Goal: Task Accomplishment & Management: Manage account settings

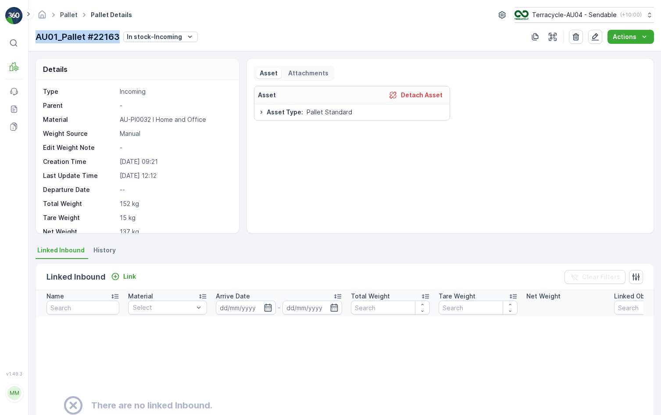
click at [68, 14] on link "Pallet" at bounding box center [69, 14] width 18 height 7
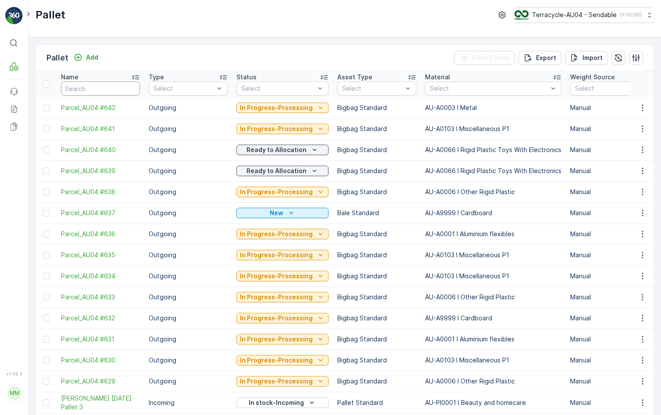
click at [75, 89] on input "text" at bounding box center [100, 89] width 79 height 14
type input "616"
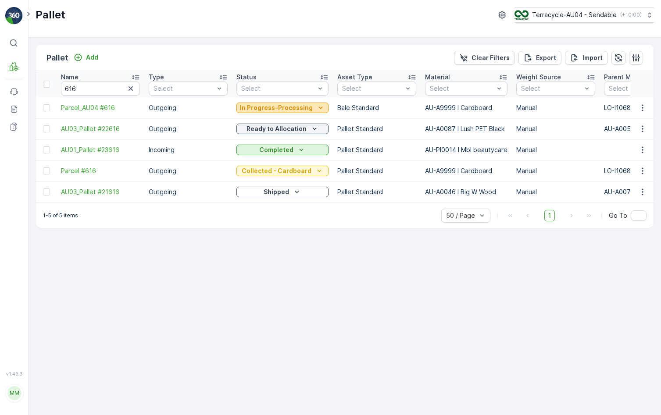
click at [293, 105] on p "In Progress-Processing" at bounding box center [276, 107] width 73 height 9
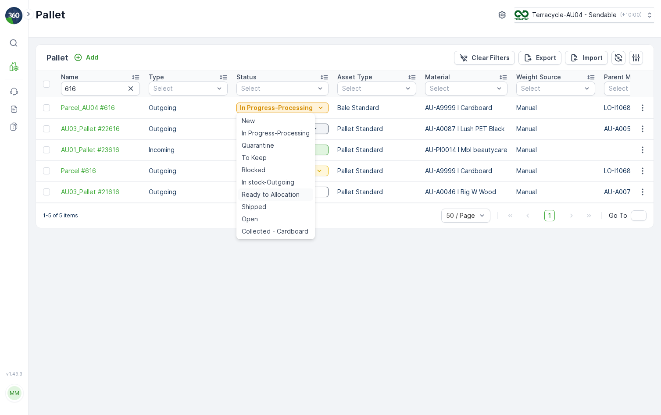
click at [272, 194] on span "Ready to Allocation" at bounding box center [271, 194] width 58 height 9
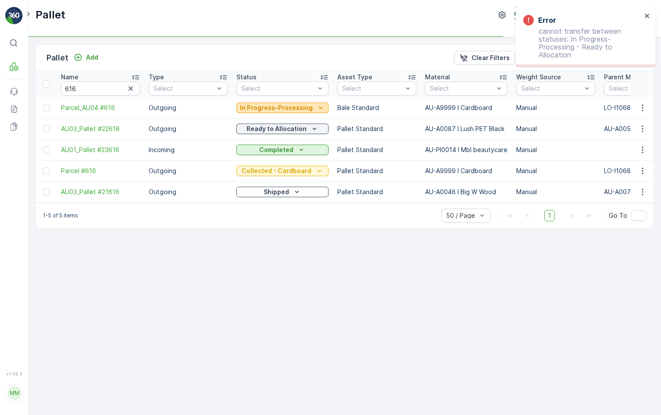
click at [251, 104] on p "In Progress-Processing" at bounding box center [276, 107] width 73 height 9
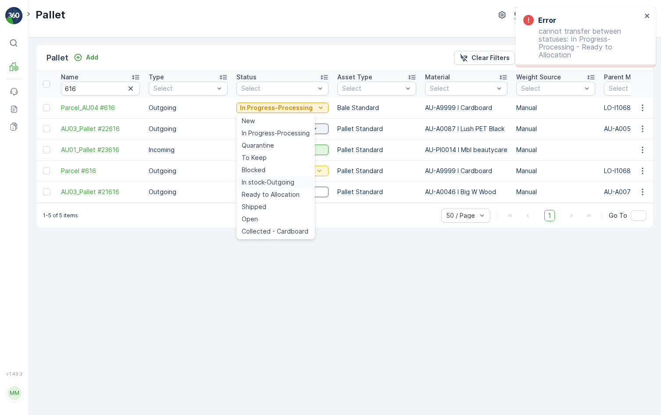
click at [261, 178] on span "In stock-Outgoing" at bounding box center [268, 182] width 53 height 9
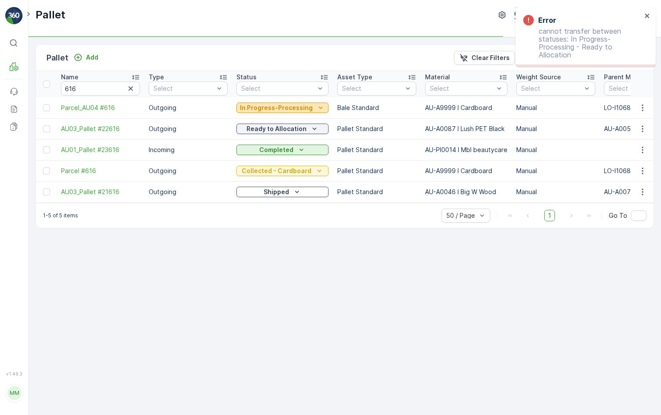
click at [276, 106] on p "In Progress-Processing" at bounding box center [276, 107] width 73 height 9
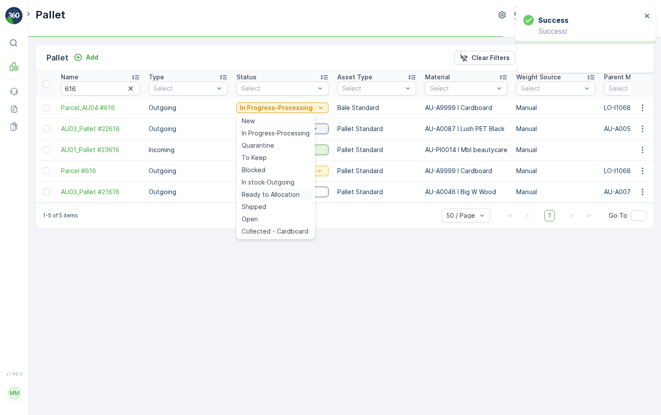
click at [281, 194] on span "Ready to Allocation" at bounding box center [271, 194] width 58 height 9
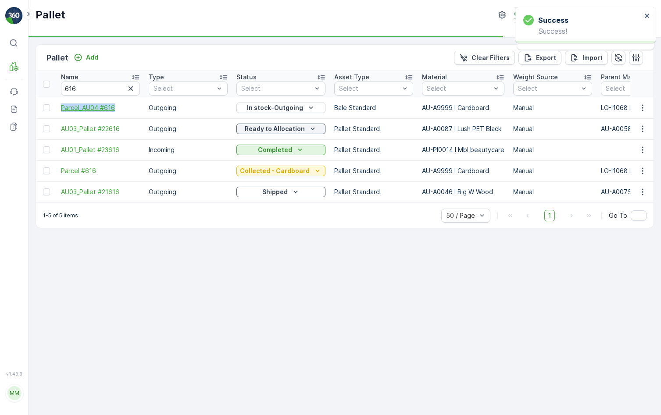
drag, startPoint x: 57, startPoint y: 107, endPoint x: 115, endPoint y: 106, distance: 57.5
click at [115, 107] on td "Parcel_AU04 #616" at bounding box center [101, 107] width 88 height 21
copy span "Parcel_AU04 #616"
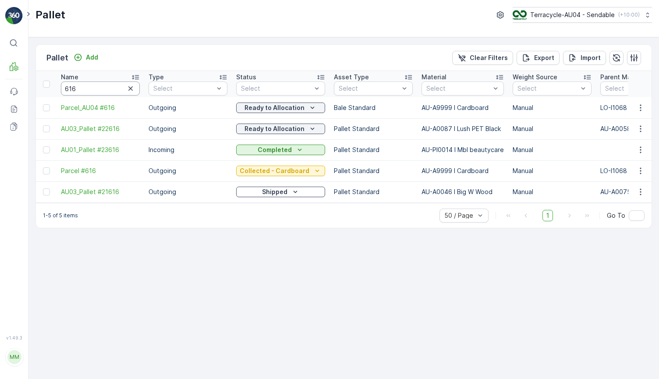
click at [103, 91] on input "616" at bounding box center [100, 89] width 79 height 14
type input "624"
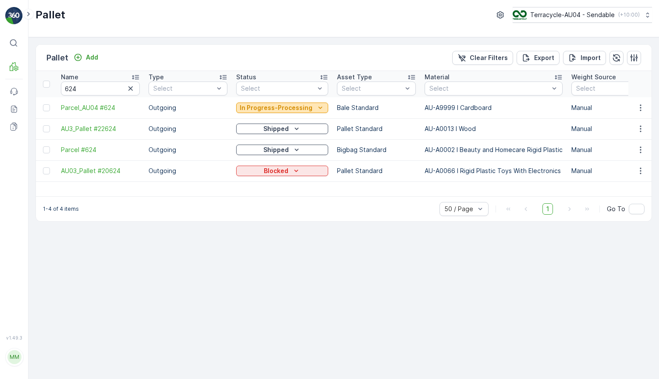
click at [285, 103] on p "In Progress-Processing" at bounding box center [276, 107] width 73 height 9
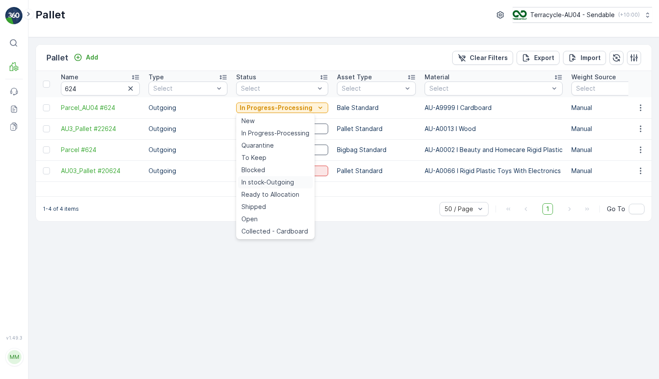
click at [281, 179] on span "In stock-Outgoing" at bounding box center [268, 182] width 53 height 9
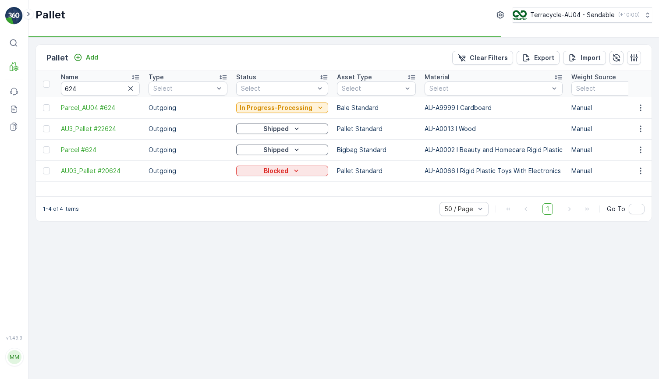
click at [291, 116] on td "In Progress-Processing" at bounding box center [282, 107] width 101 height 21
click at [292, 111] on p "In Progress-Processing" at bounding box center [276, 107] width 73 height 9
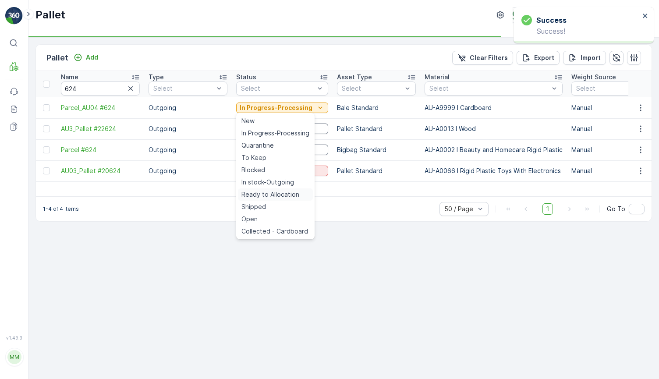
click at [302, 194] on div "Ready to Allocation" at bounding box center [275, 195] width 75 height 12
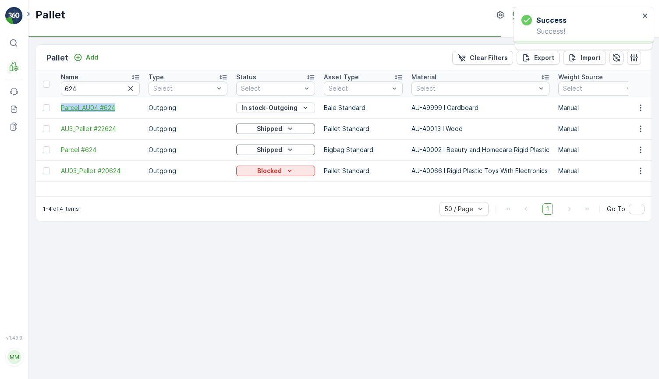
drag, startPoint x: 54, startPoint y: 112, endPoint x: 121, endPoint y: 111, distance: 67.1
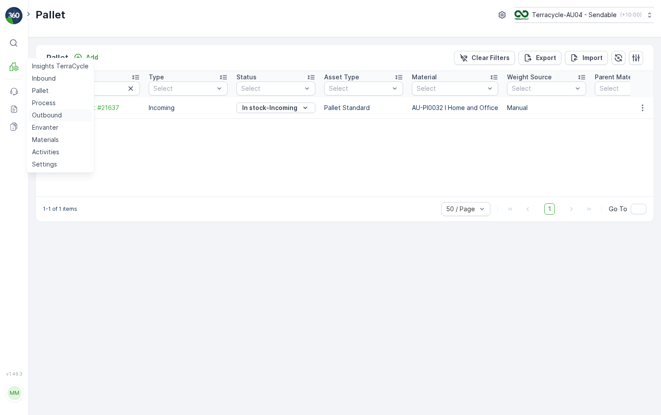
click at [65, 113] on link "Outbound" at bounding box center [60, 115] width 64 height 12
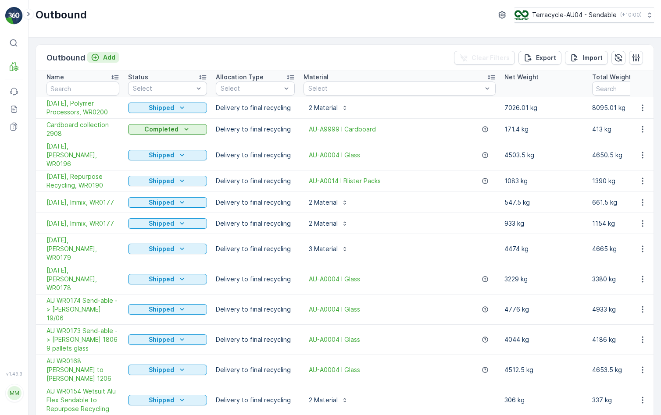
click at [107, 59] on p "Add" at bounding box center [109, 57] width 12 height 9
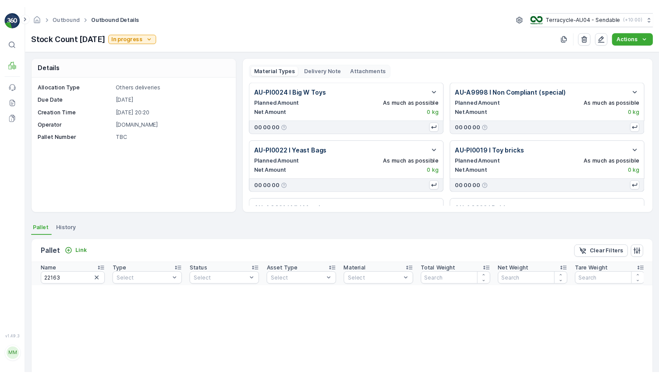
scroll to position [0, 8]
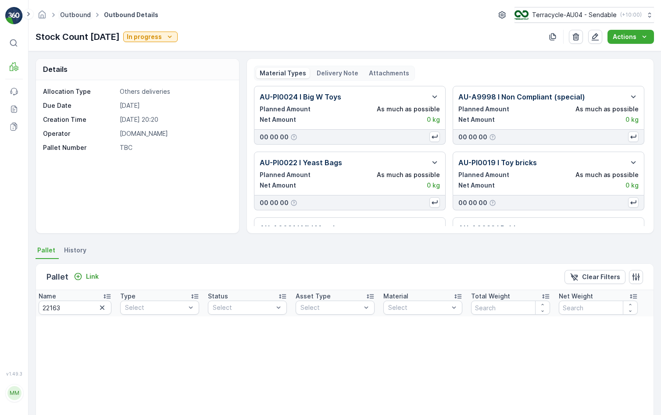
click at [79, 14] on link "Outbound" at bounding box center [75, 14] width 31 height 7
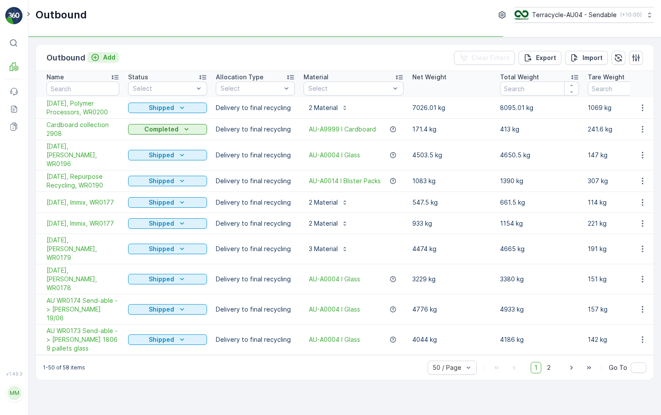
click at [107, 57] on p "Add" at bounding box center [109, 57] width 12 height 9
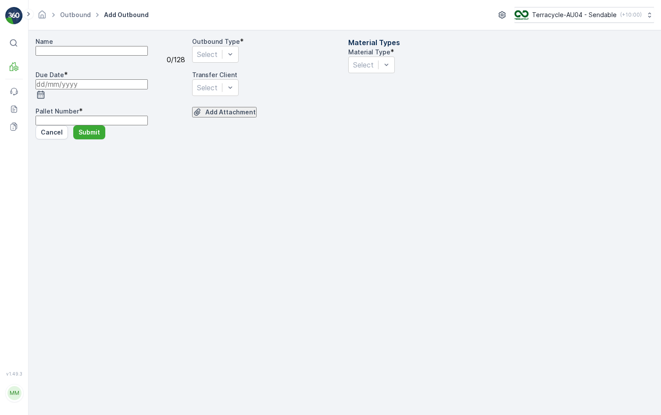
click at [76, 64] on div "0 / 128" at bounding box center [111, 60] width 150 height 8
click at [77, 56] on input "Name" at bounding box center [92, 51] width 112 height 10
type input "Cardboard disposal W/E 5/9"
click at [106, 89] on input at bounding box center [92, 84] width 112 height 10
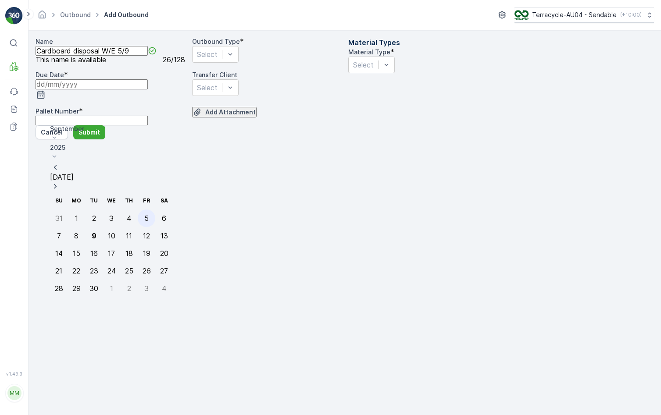
click at [144, 214] on div "5" at bounding box center [146, 218] width 4 height 8
type input "[DATE]"
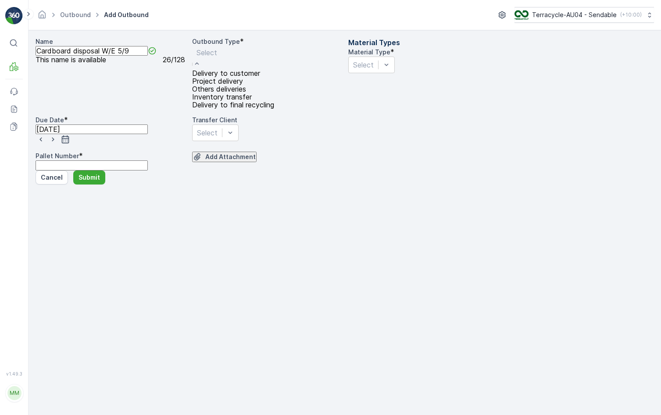
click at [246, 109] on span "Delivery to final recycling" at bounding box center [233, 104] width 82 height 9
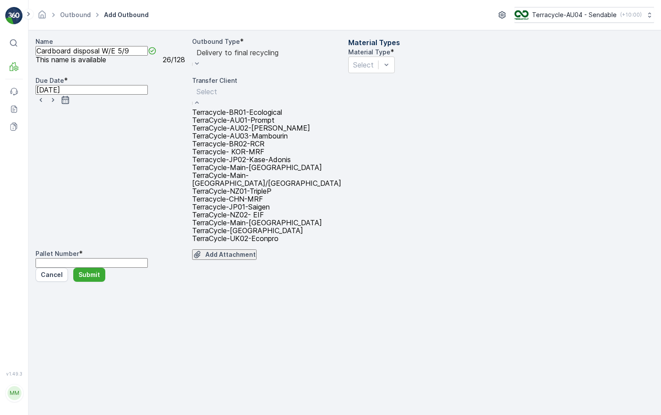
click at [145, 258] on Number "Pallet Number" at bounding box center [92, 263] width 112 height 10
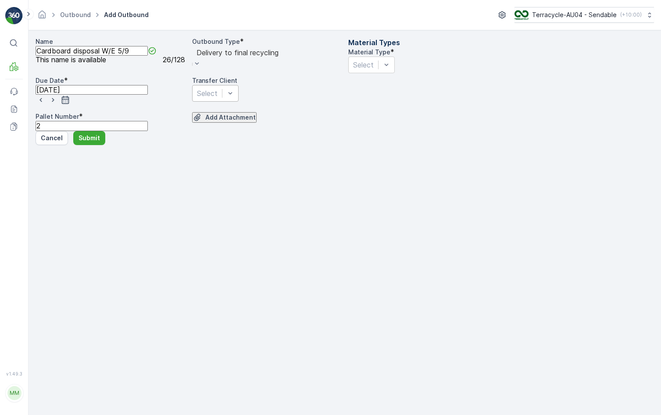
type Number "2"
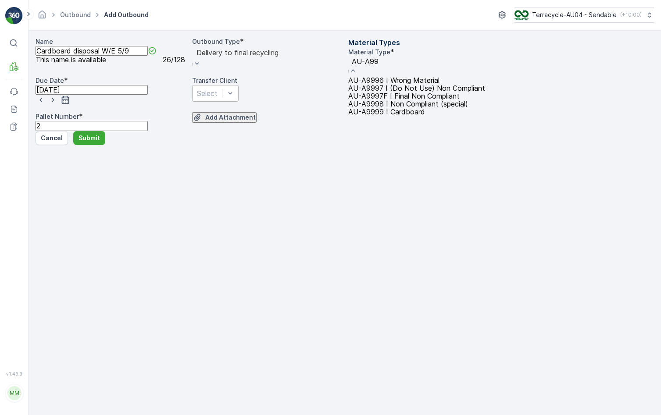
type input "AU-A999"
click at [454, 116] on div "AU-A9999 I Cardboard" at bounding box center [416, 112] width 137 height 8
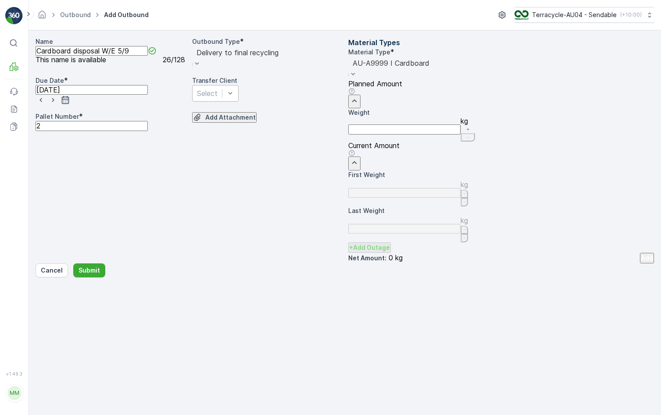
click at [641, 263] on p "Add" at bounding box center [647, 258] width 12 height 9
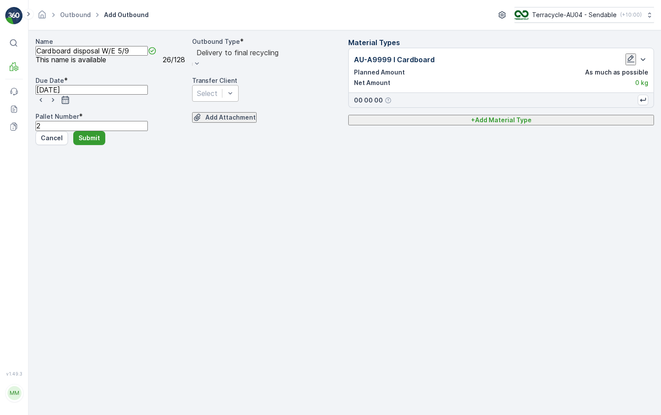
click at [96, 145] on button "Submit" at bounding box center [89, 138] width 32 height 14
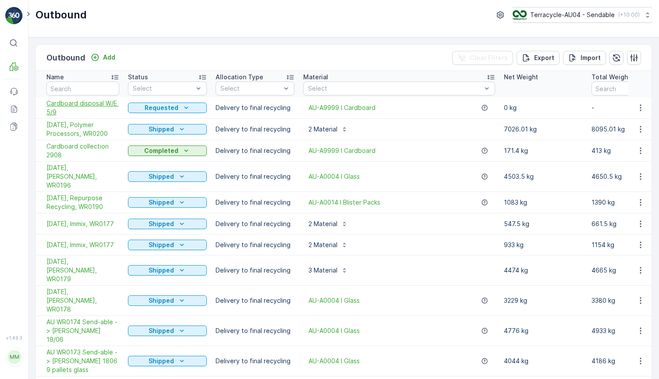
click at [52, 104] on span "Cardboard disposal W/E 5/9" at bounding box center [82, 108] width 73 height 18
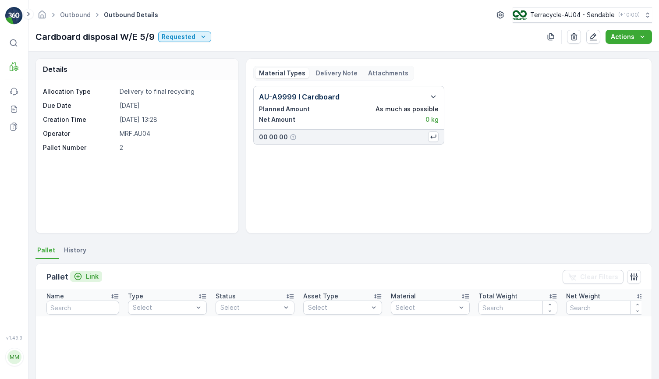
click at [91, 279] on p "Link" at bounding box center [92, 276] width 13 height 9
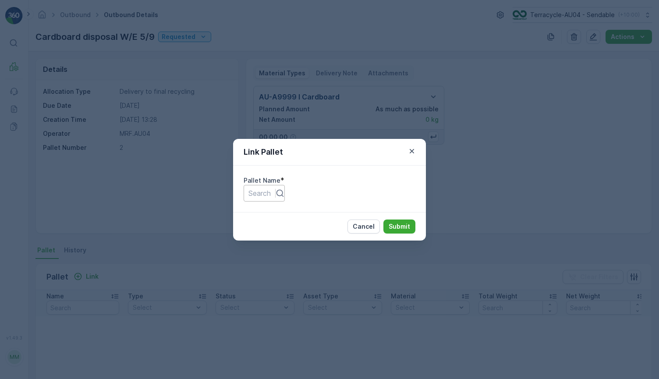
click at [271, 196] on div at bounding box center [260, 194] width 22 height 10
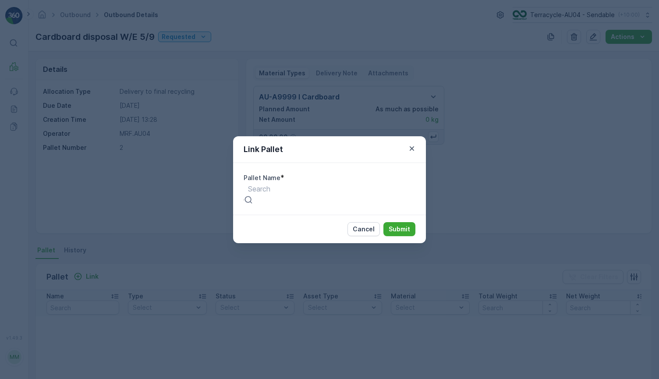
paste input "Parcel_AU04 #616"
type input "Parcel_AU04 #616"
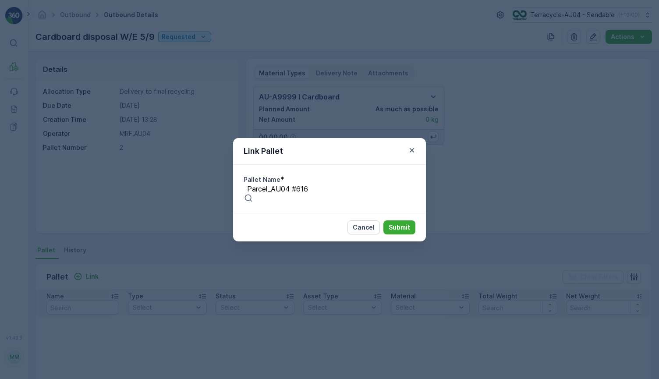
click at [61, 379] on span "Parcel_AU04 #616" at bounding box center [30, 383] width 61 height 9
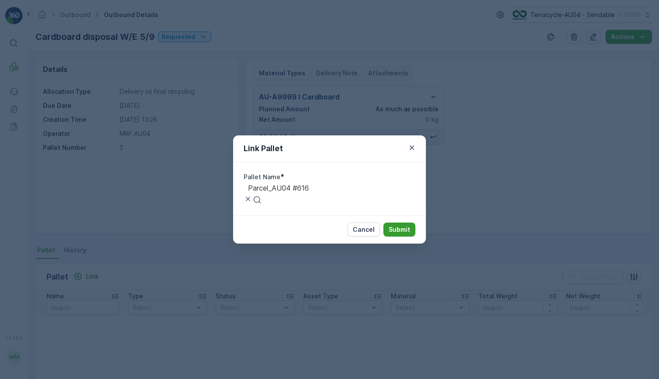
click at [408, 229] on p "Submit" at bounding box center [399, 229] width 21 height 9
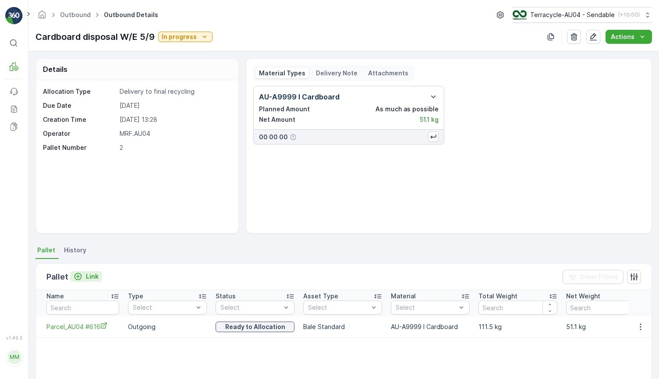
click at [95, 278] on p "Link" at bounding box center [92, 276] width 13 height 9
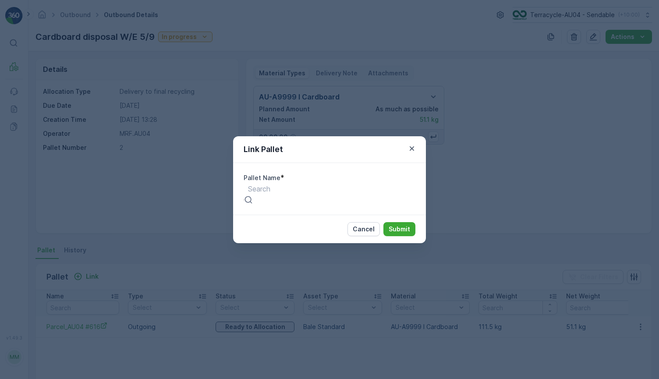
click at [271, 194] on div at bounding box center [259, 189] width 22 height 10
paste input "Parcel_AU04 #624"
type input "Parcel_AU04 #624"
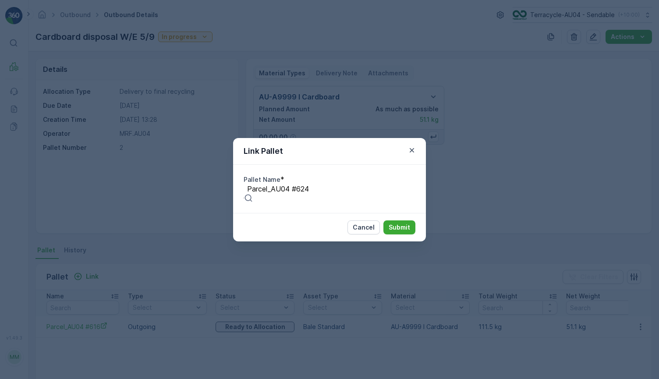
click at [62, 379] on span "Parcel_AU04 #624" at bounding box center [31, 383] width 62 height 9
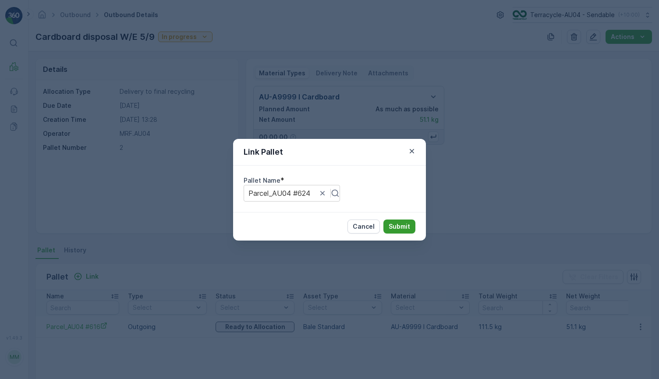
click at [404, 230] on p "Submit" at bounding box center [399, 226] width 21 height 9
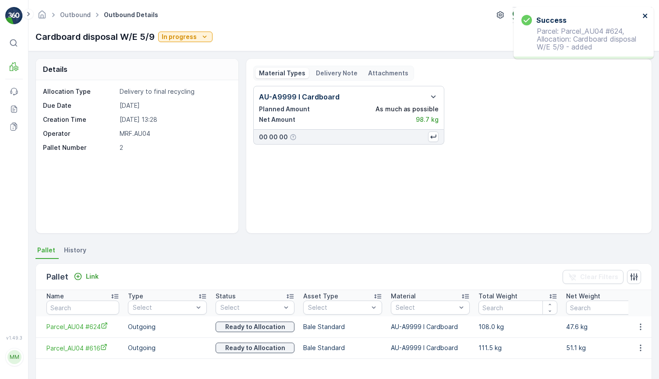
click at [643, 16] on icon "close" at bounding box center [646, 15] width 6 height 7
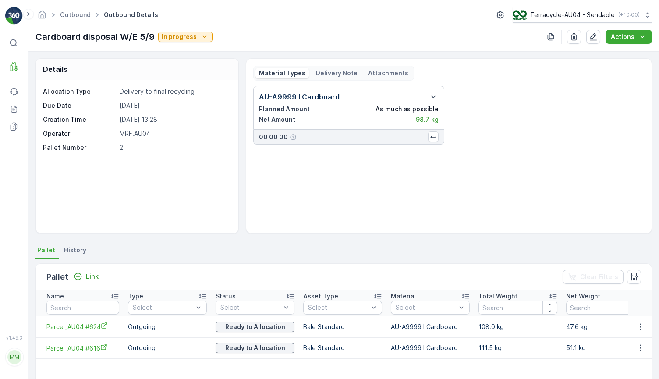
click at [173, 27] on div "Outbound Outbound Details Terracycle-AU04 - Sendable ( +10:00 ) Cardboard dispo…" at bounding box center [343, 25] width 631 height 51
click at [173, 34] on p "In progress" at bounding box center [179, 36] width 35 height 9
click at [192, 77] on span "Completed" at bounding box center [179, 74] width 33 height 9
click at [64, 13] on link "Outbound" at bounding box center [75, 14] width 31 height 7
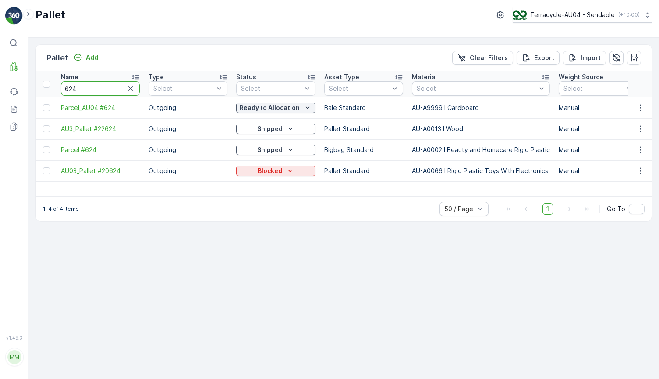
type input "3"
type input "22243"
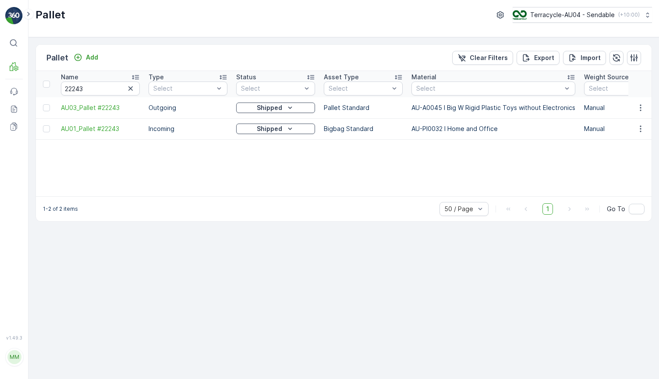
click at [267, 128] on p "Shipped" at bounding box center [269, 129] width 25 height 9
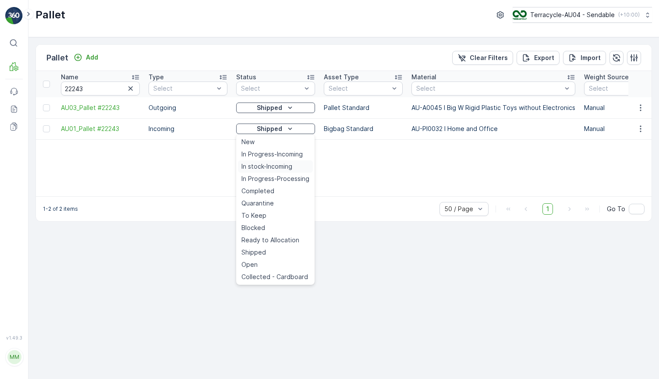
click at [261, 164] on span "In stock-Incoming" at bounding box center [267, 166] width 51 height 9
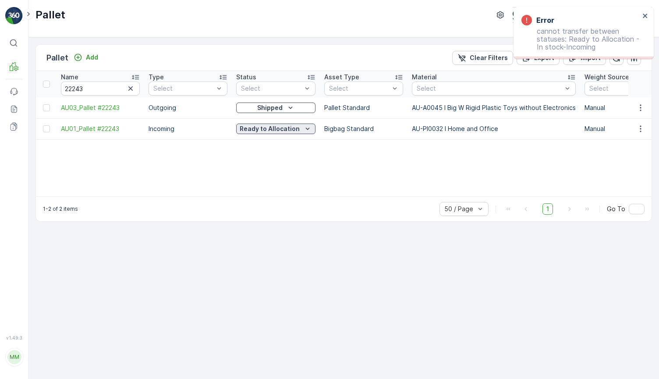
click at [270, 126] on p "Ready to Allocation" at bounding box center [270, 129] width 60 height 9
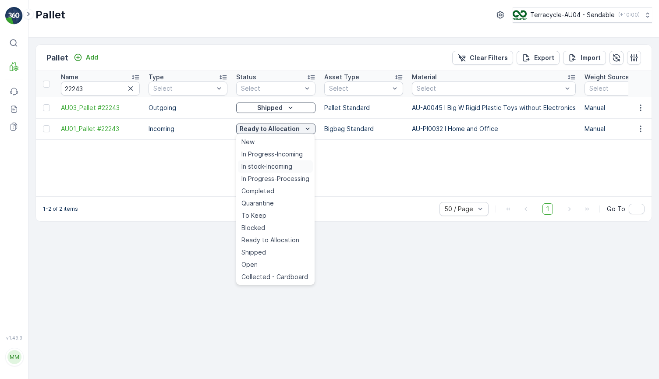
click at [274, 162] on div "In stock-Incoming" at bounding box center [275, 166] width 75 height 12
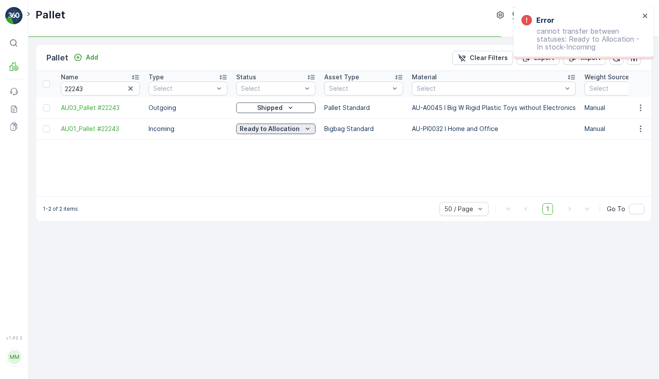
click at [298, 129] on p "Ready to Allocation" at bounding box center [270, 129] width 60 height 9
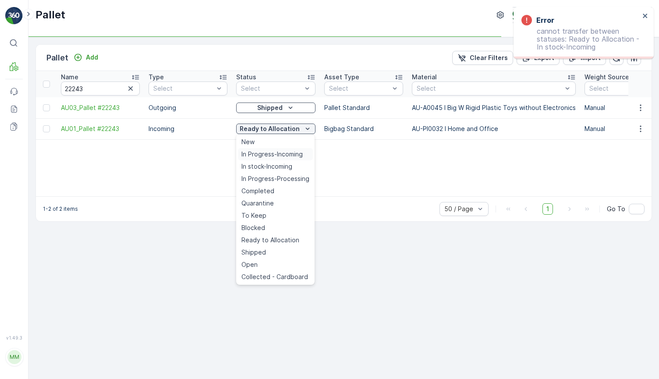
click at [281, 155] on span "In Progress-Incoming" at bounding box center [272, 154] width 61 height 9
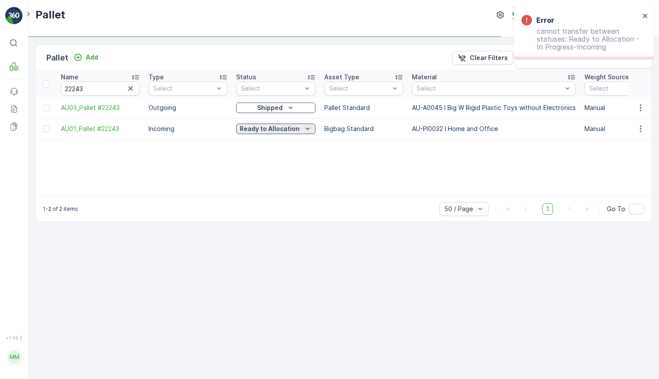
click at [299, 131] on div "Ready to Allocation" at bounding box center [276, 129] width 72 height 9
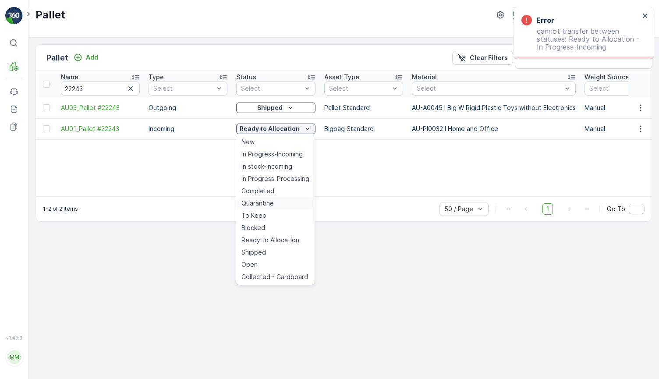
click at [279, 202] on div "Quarantine" at bounding box center [275, 203] width 75 height 12
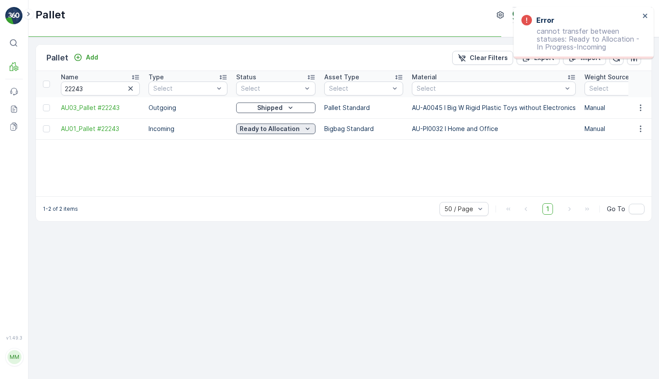
click at [284, 127] on p "Ready to Allocation" at bounding box center [270, 129] width 60 height 9
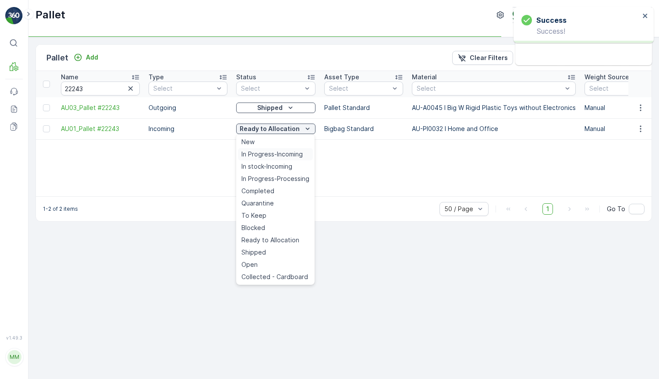
click at [278, 155] on span "In Progress-Incoming" at bounding box center [272, 154] width 61 height 9
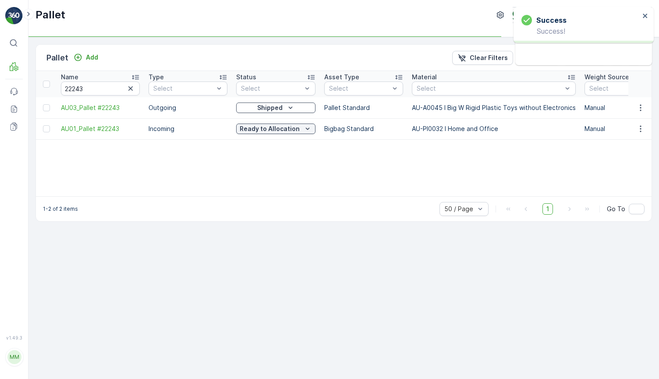
click at [296, 121] on td "Ready to Allocation" at bounding box center [276, 128] width 88 height 21
click at [293, 133] on icon "Quarantine" at bounding box center [295, 129] width 9 height 9
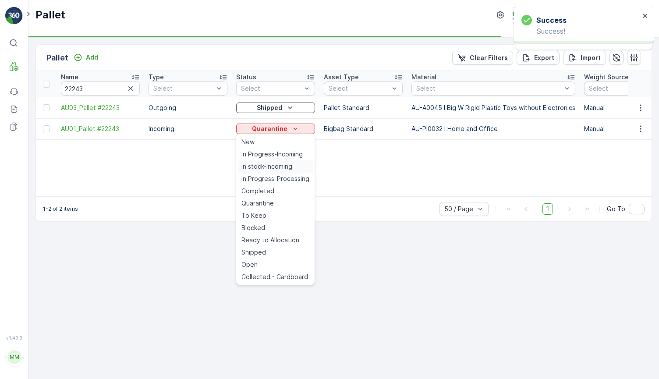
click at [285, 168] on div "Name 22243 Type Select Status Select Asset Type Select Material Select Weight S…" at bounding box center [344, 133] width 616 height 125
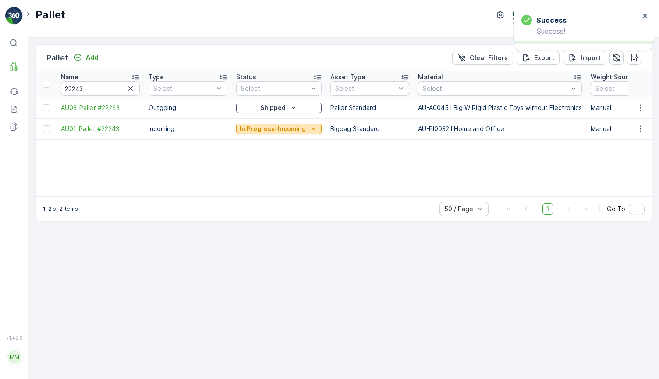
click at [273, 132] on p "In Progress-Incoming" at bounding box center [273, 129] width 66 height 9
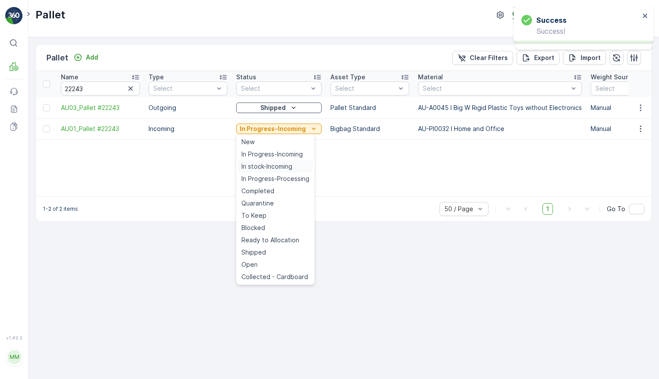
click at [266, 167] on span "In stock-Incoming" at bounding box center [267, 166] width 51 height 9
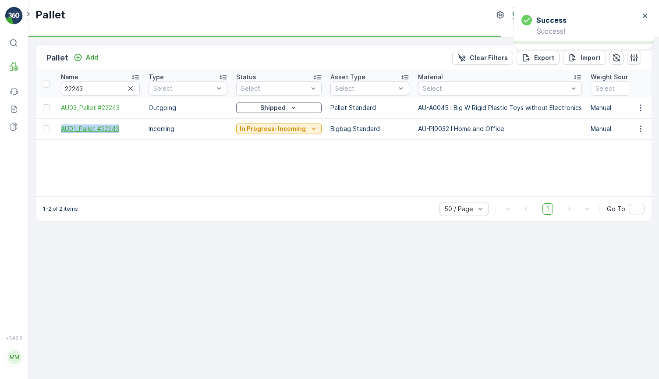
drag, startPoint x: 63, startPoint y: 128, endPoint x: 125, endPoint y: 132, distance: 62.8
click at [125, 132] on td "AU01_Pallet #22243" at bounding box center [101, 128] width 88 height 21
copy span "AU01_Pallet #22243"
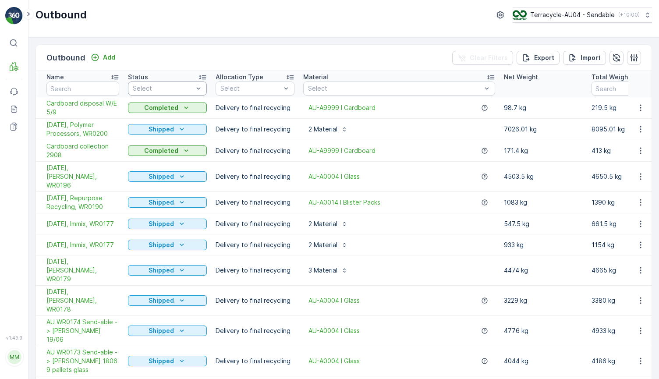
click at [169, 93] on div "Select" at bounding box center [167, 89] width 79 height 14
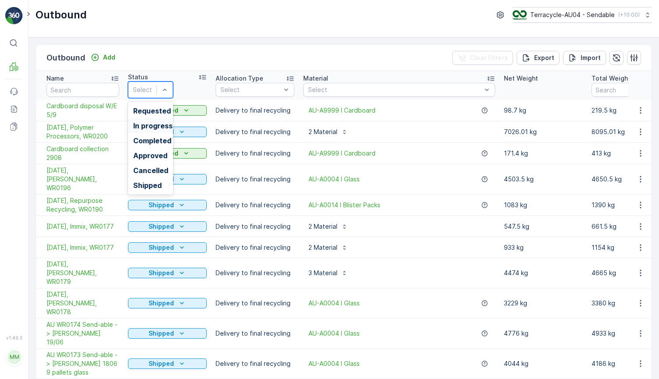
click at [168, 123] on div "In progress" at bounding box center [150, 126] width 35 height 8
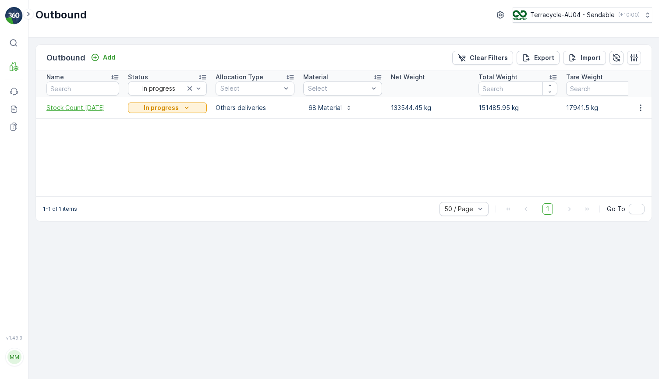
click at [96, 108] on span "Stock Count April 2025" at bounding box center [82, 107] width 73 height 9
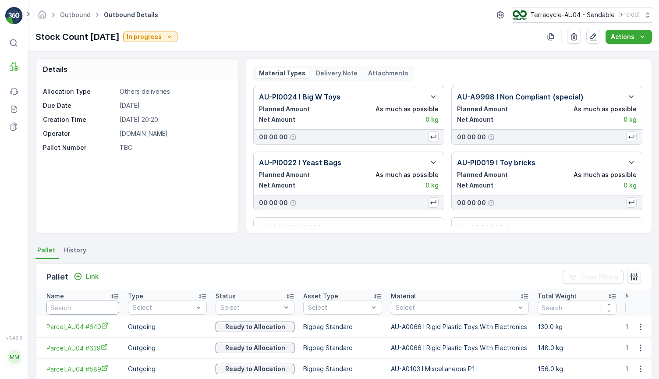
click at [75, 303] on input "text" at bounding box center [82, 308] width 73 height 14
type input "22243"
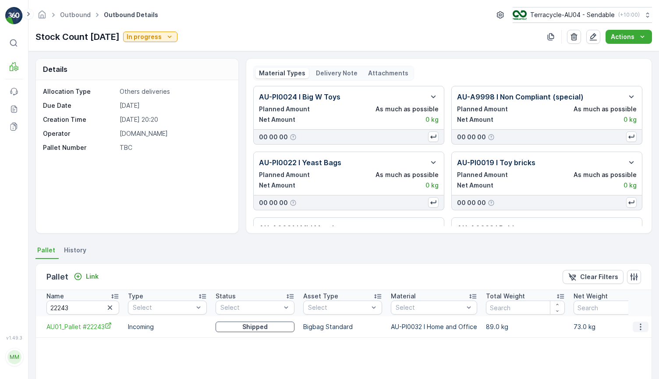
click at [634, 328] on button "button" at bounding box center [641, 327] width 16 height 11
click at [620, 353] on span "Unlink Pallet" at bounding box center [623, 356] width 36 height 9
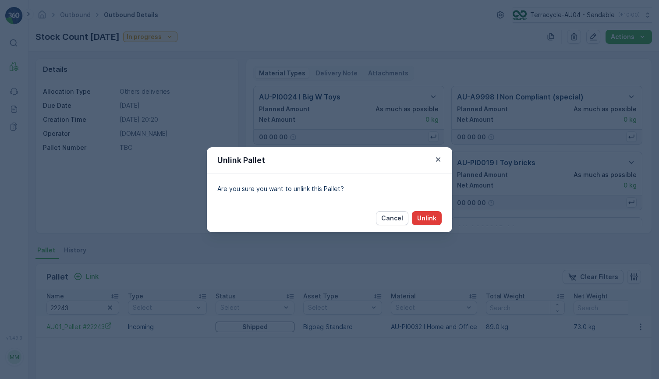
click at [421, 217] on p "Unlink" at bounding box center [426, 218] width 19 height 9
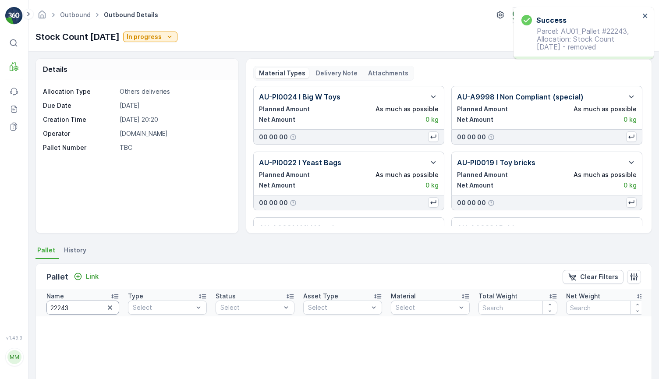
click at [84, 306] on input "22243" at bounding box center [82, 308] width 73 height 14
type input "22200"
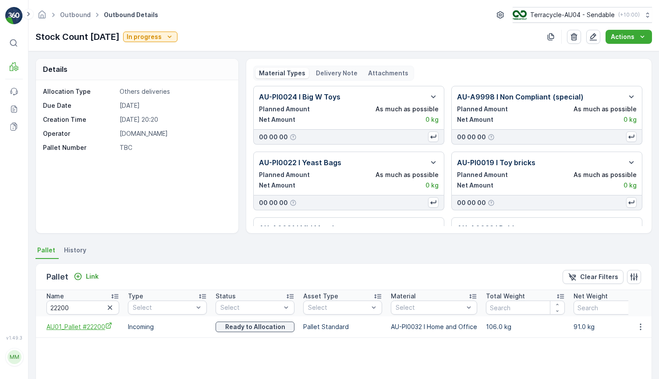
click at [80, 327] on span "AU01_Pallet #22200" at bounding box center [82, 326] width 73 height 9
click at [639, 324] on icon "button" at bounding box center [641, 327] width 9 height 9
click at [620, 353] on span "Unlink Pallet" at bounding box center [623, 356] width 36 height 9
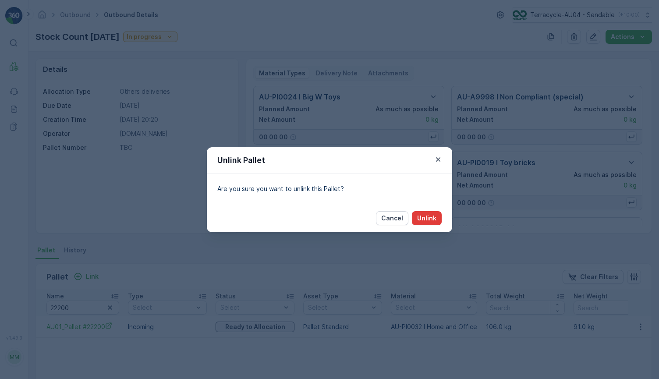
click at [420, 221] on p "Unlink" at bounding box center [426, 218] width 19 height 9
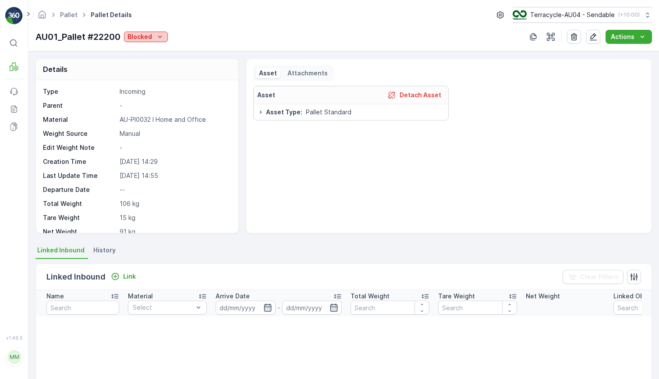
click at [158, 37] on icon "Blocked" at bounding box center [160, 36] width 9 height 9
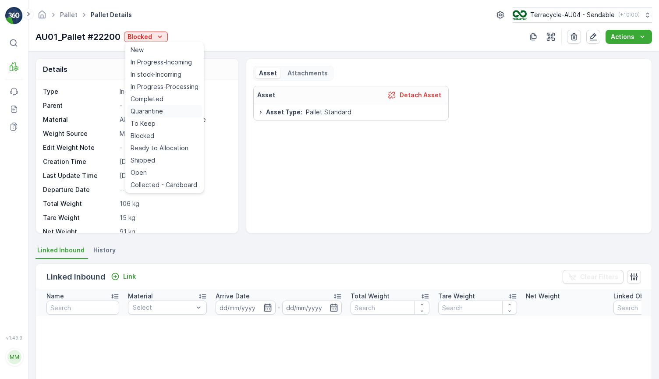
click at [160, 114] on span "Quarantine" at bounding box center [147, 111] width 32 height 9
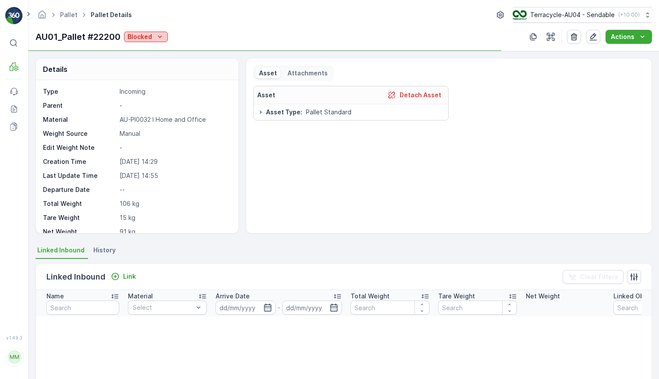
click at [159, 33] on icon "Blocked" at bounding box center [160, 36] width 9 height 9
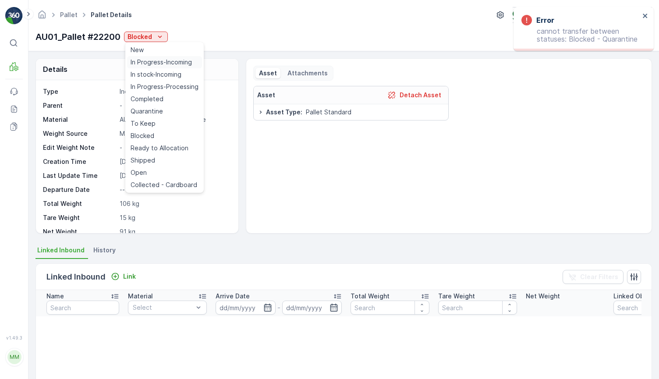
click at [162, 61] on span "In Progress-Incoming" at bounding box center [161, 62] width 61 height 9
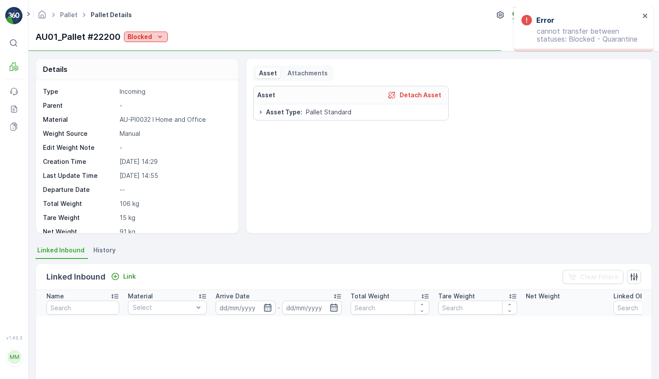
click at [155, 36] on div "Blocked" at bounding box center [146, 36] width 37 height 9
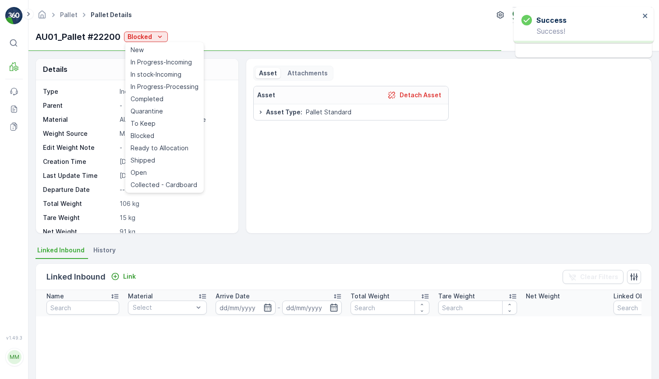
click at [157, 75] on span "In stock-Incoming" at bounding box center [156, 74] width 51 height 9
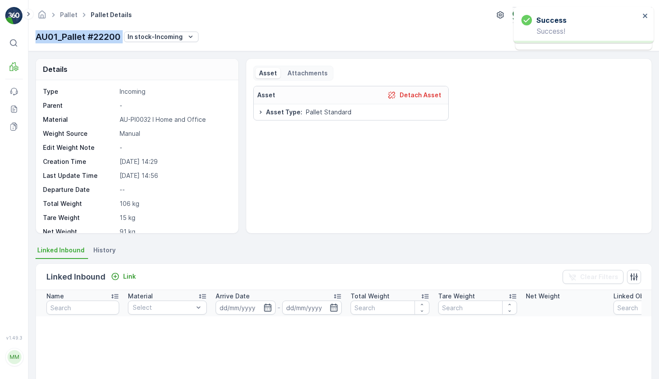
drag, startPoint x: 33, startPoint y: 39, endPoint x: 123, endPoint y: 38, distance: 89.5
click at [123, 38] on div "Pallet Pallet Details Terracycle-AU04 - Sendable ( +10:00 ) AU01_Pallet #22200 …" at bounding box center [343, 25] width 631 height 51
copy p "AU01_Pallet #22200"
